Goal: Information Seeking & Learning: Learn about a topic

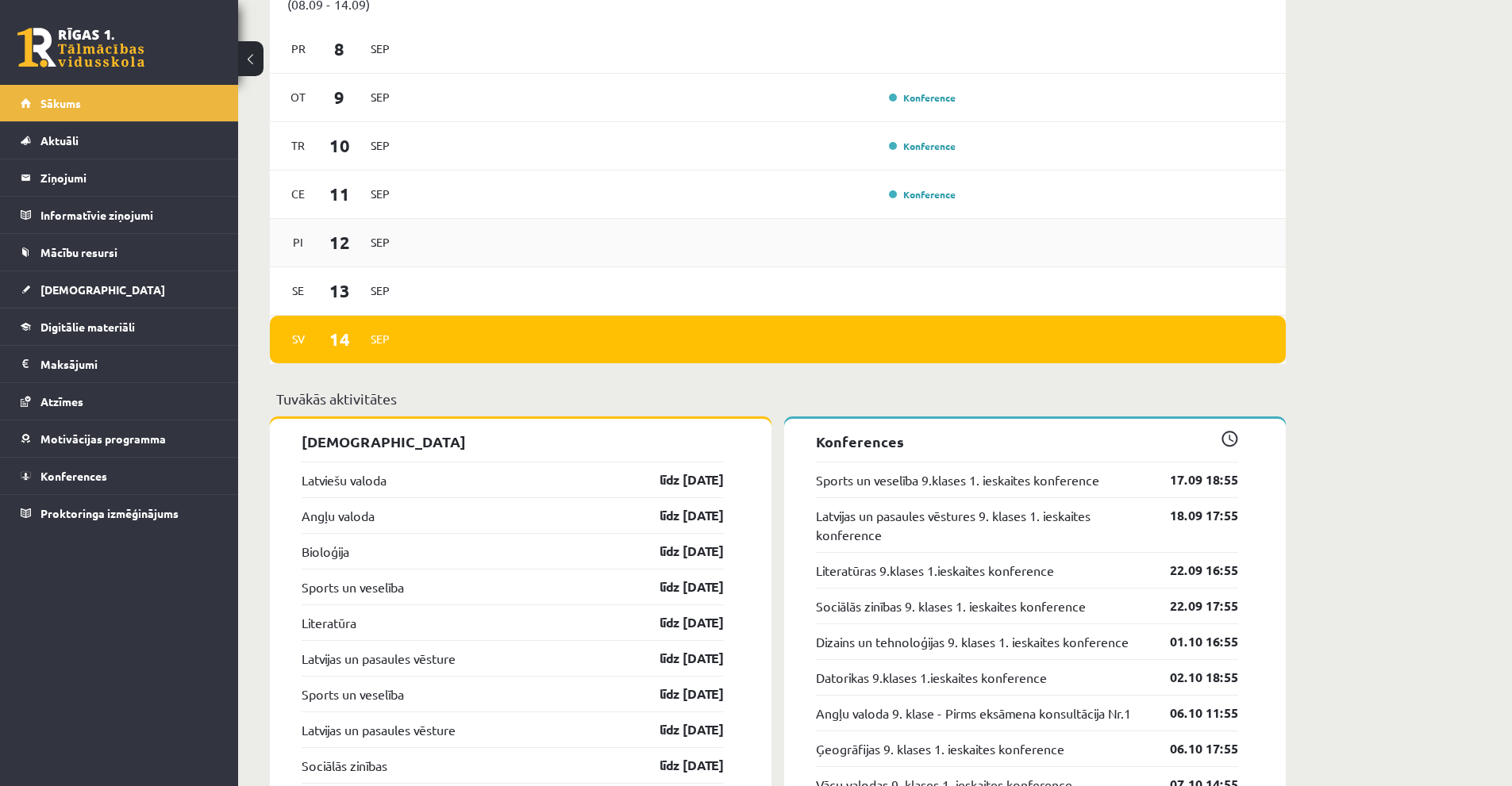
scroll to position [1269, 0]
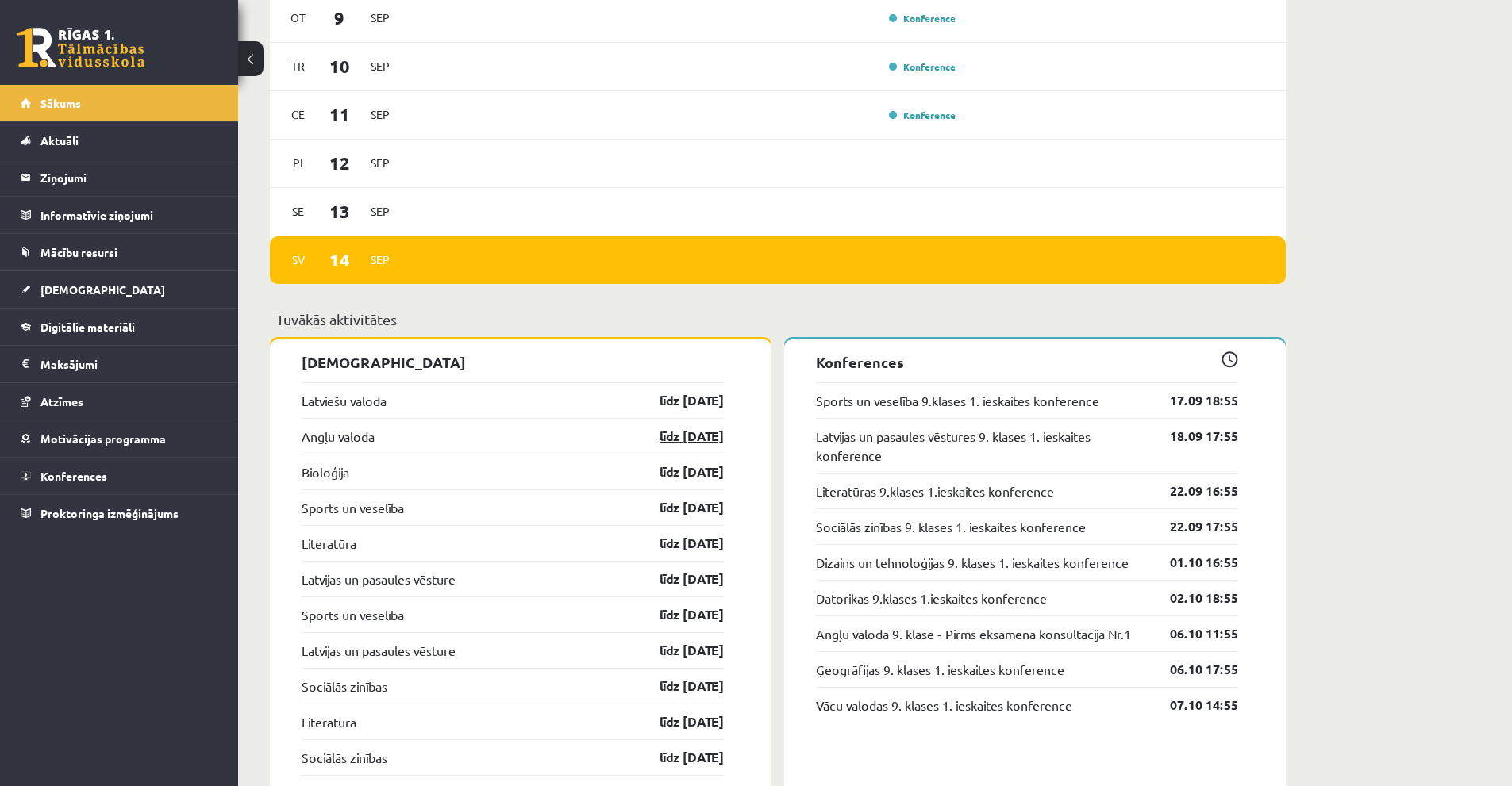
click at [691, 444] on link "līdz [DATE]" at bounding box center [677, 436] width 92 height 19
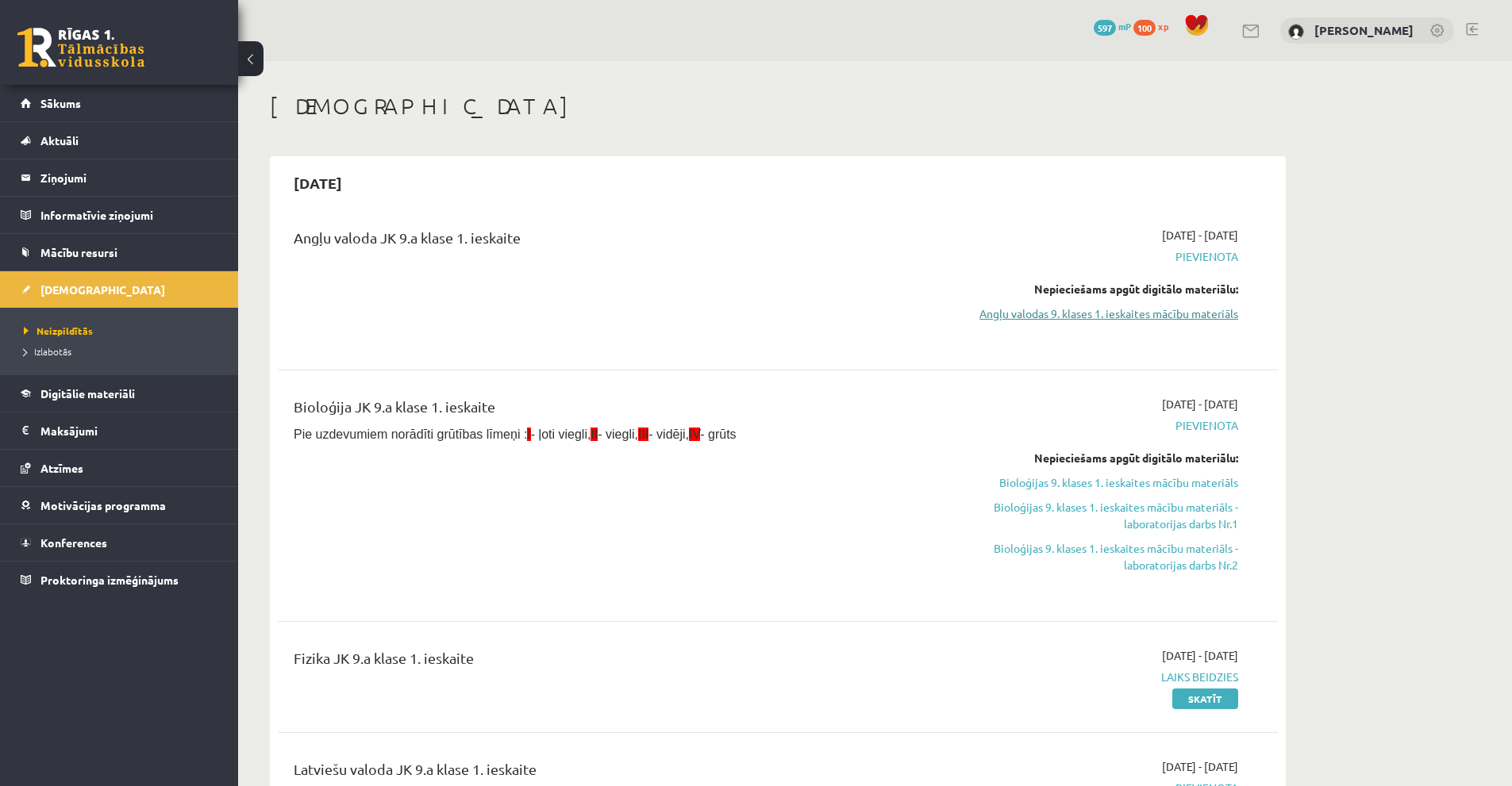
click at [1094, 311] on link "Angļu valodas 9. klases 1. ieskaites mācību materiāls" at bounding box center [1088, 314] width 299 height 17
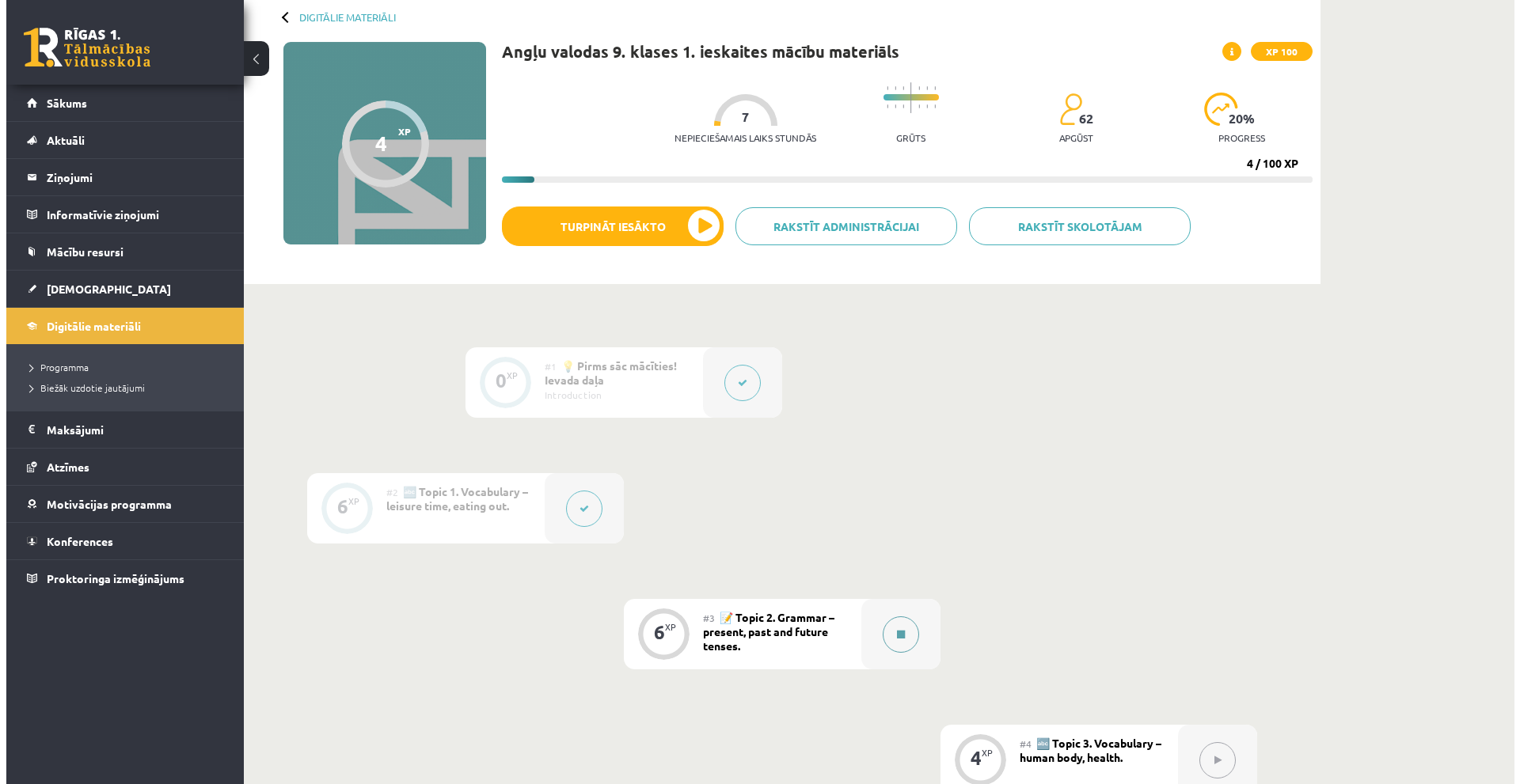
scroll to position [396, 0]
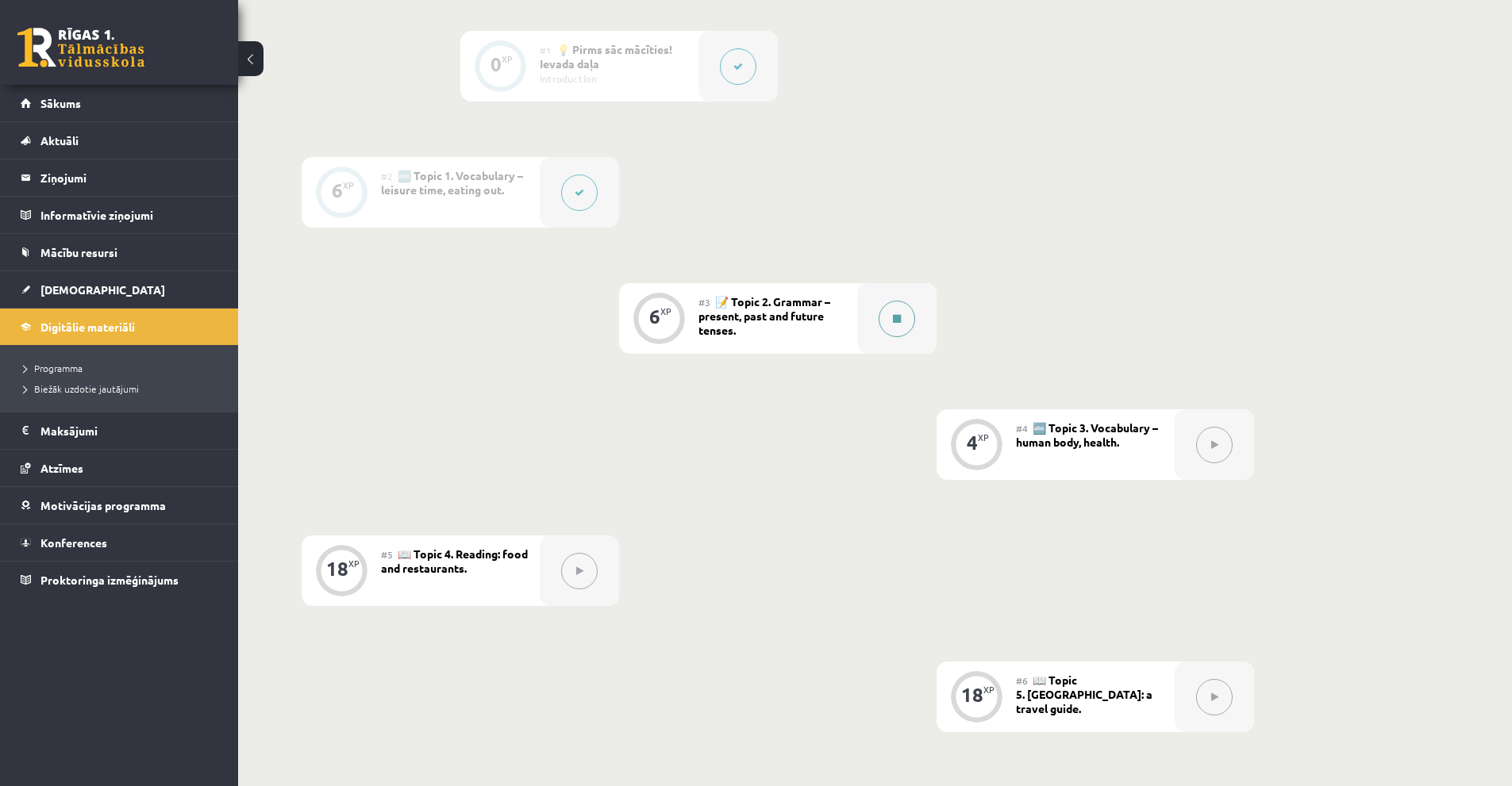
click at [897, 322] on icon at bounding box center [897, 318] width 8 height 9
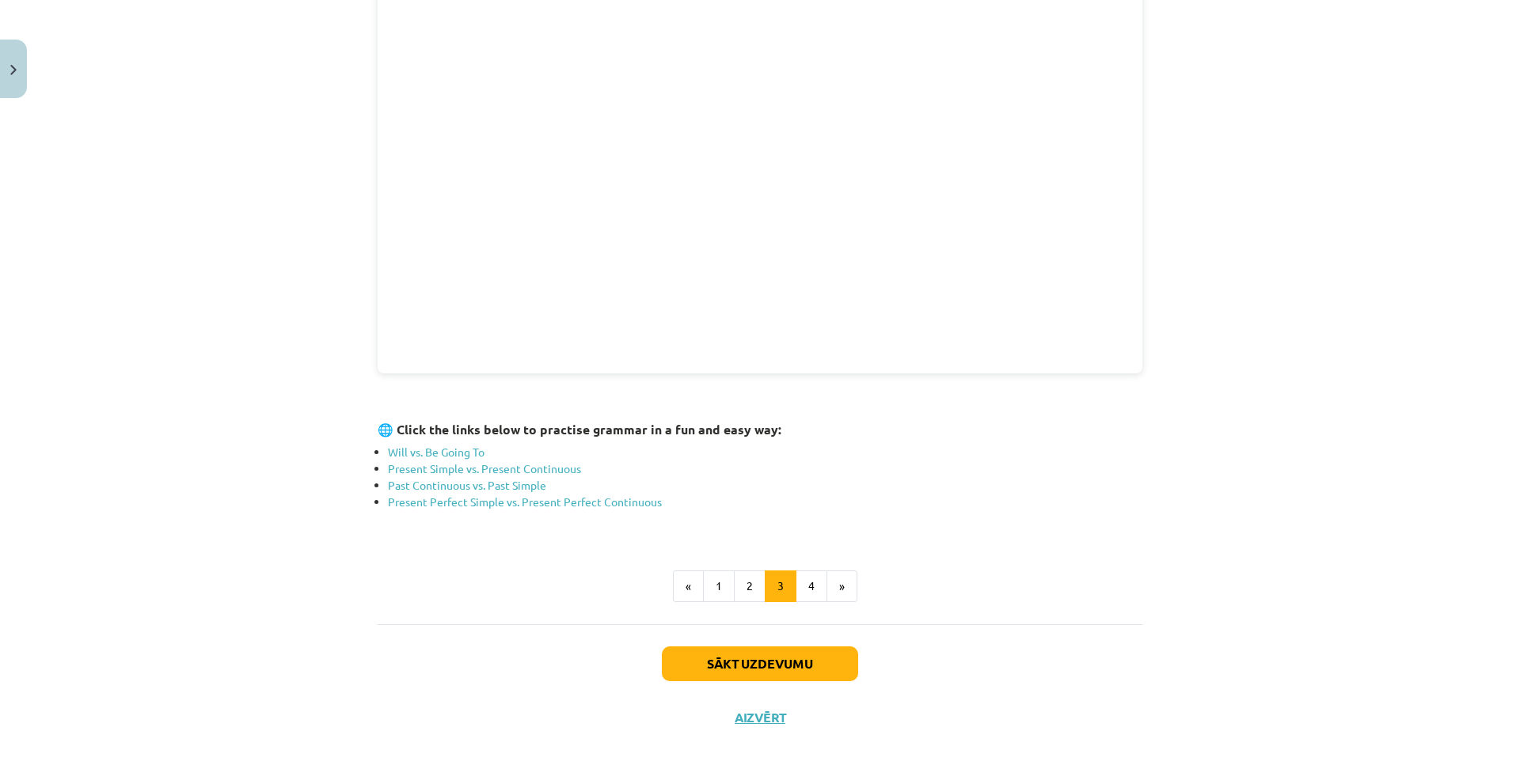
scroll to position [228, 0]
